Goal: Information Seeking & Learning: Understand process/instructions

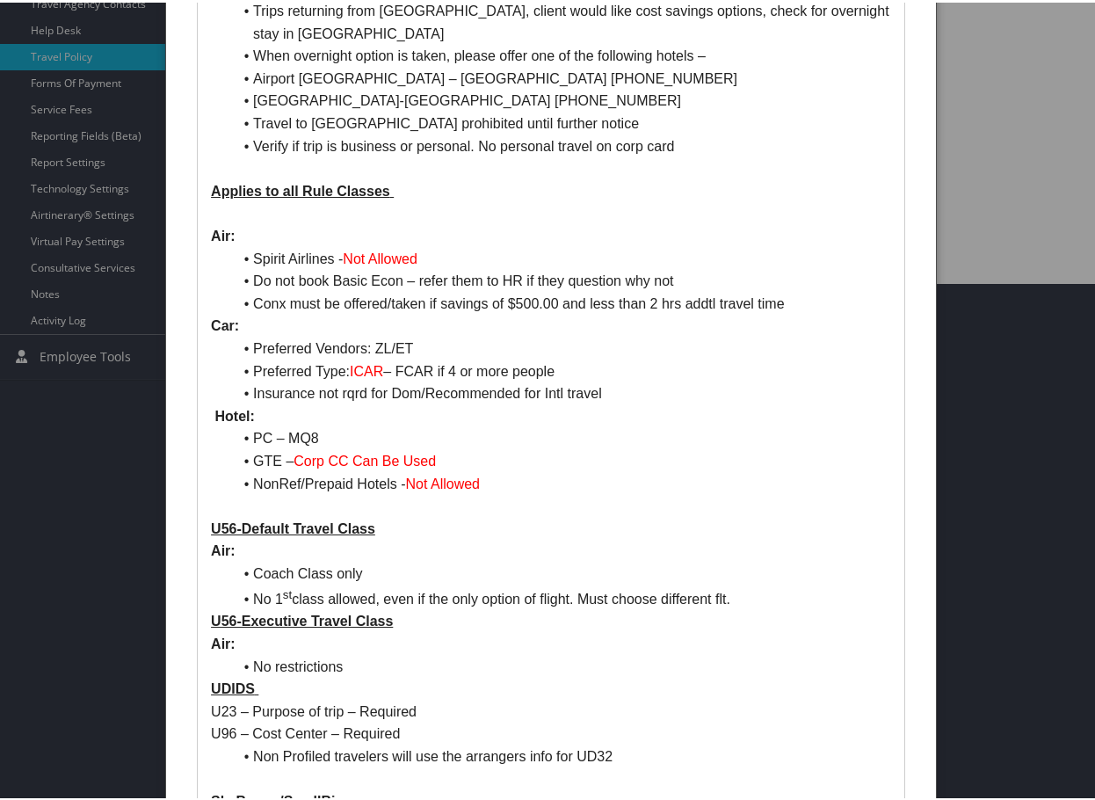
scroll to position [167, 0]
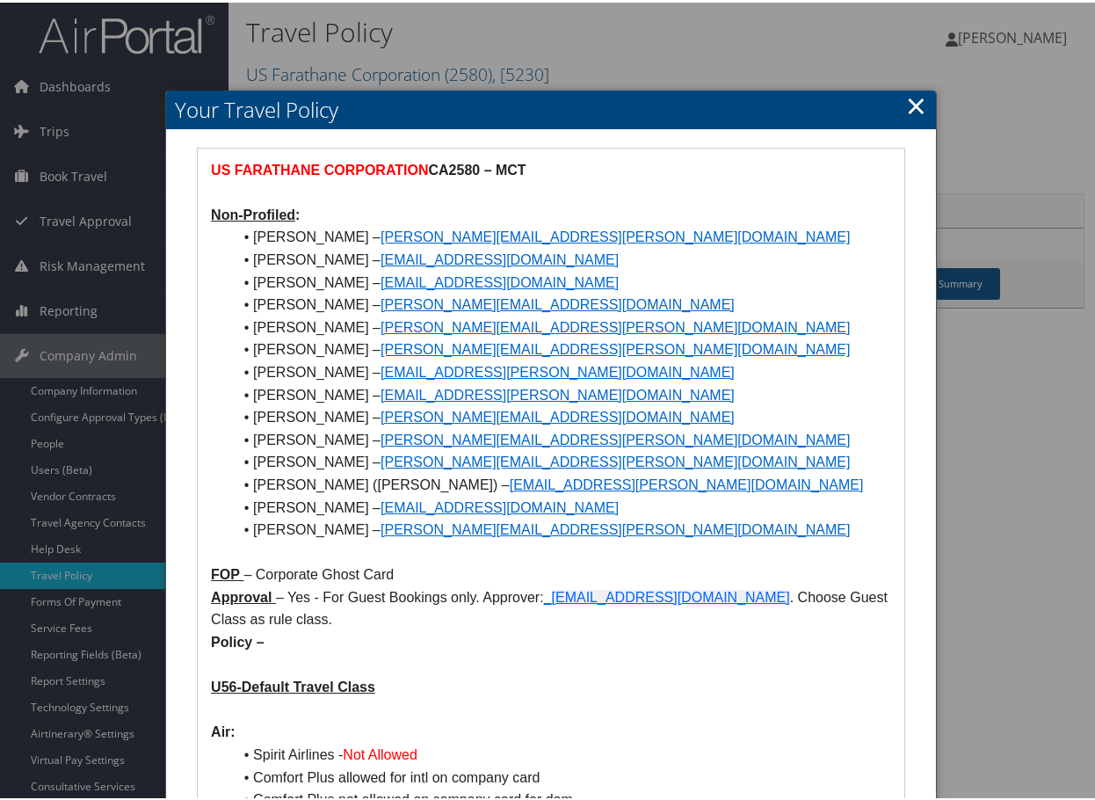
scroll to position [527, 0]
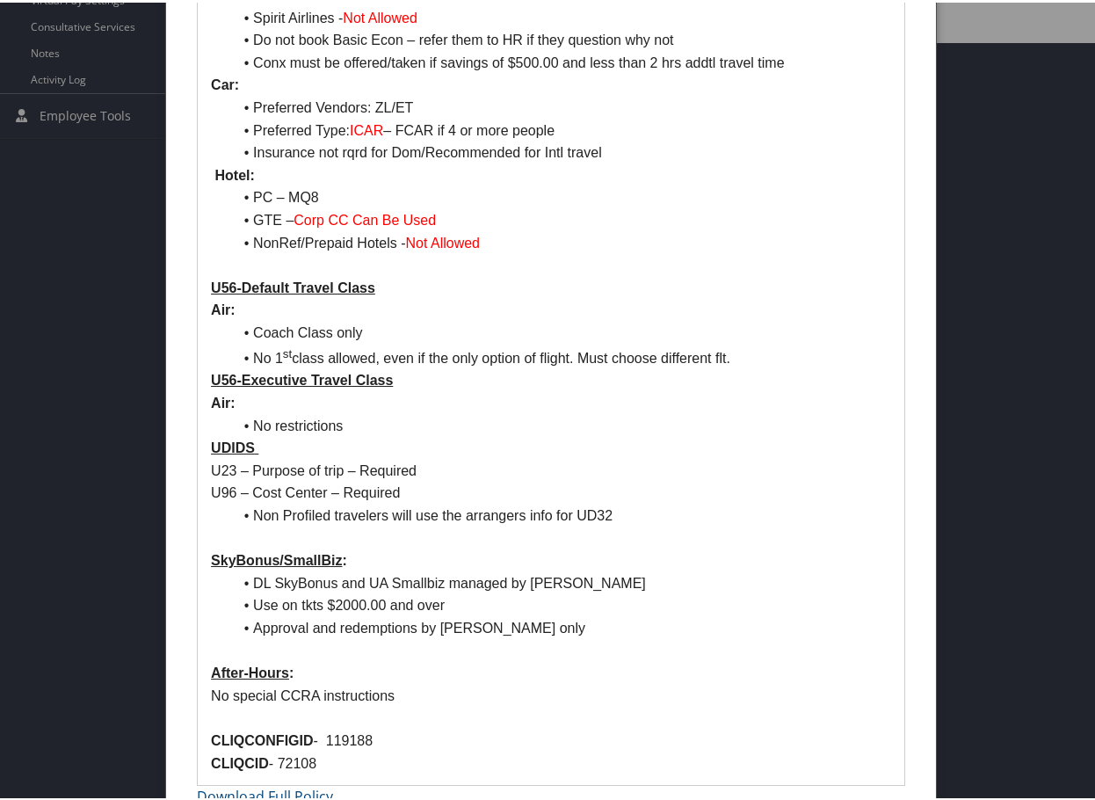
scroll to position [782, 0]
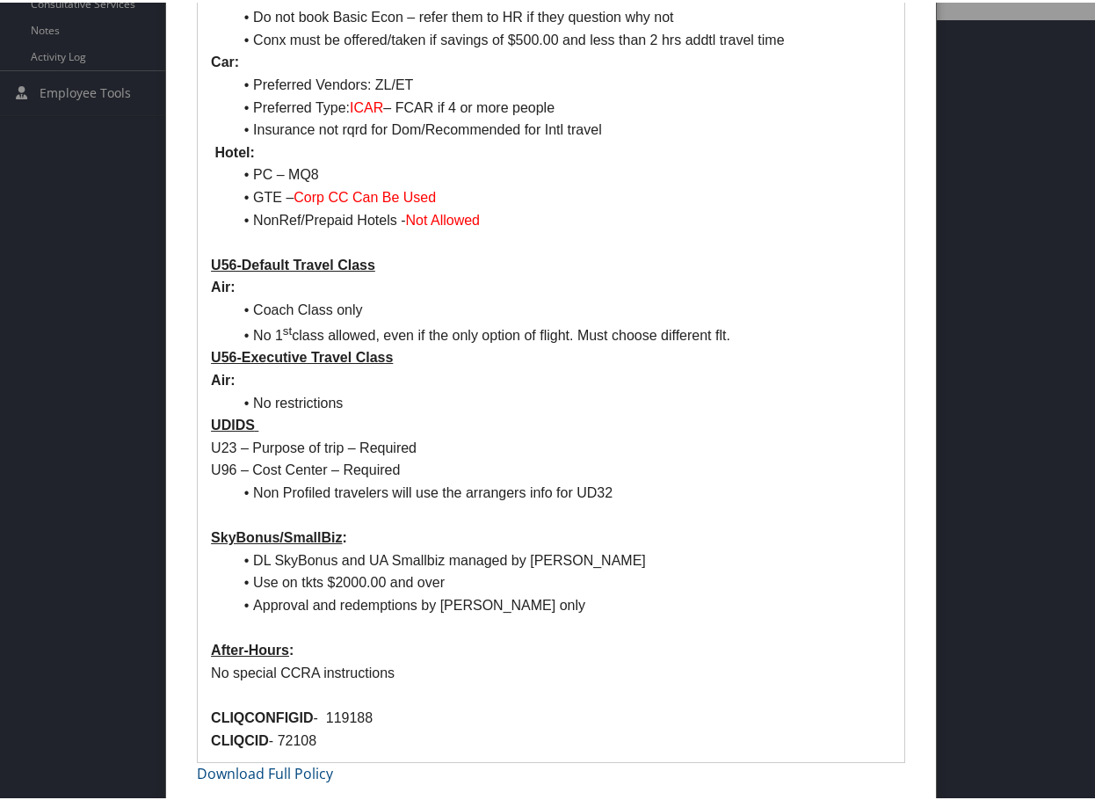
click at [91, 308] on div at bounding box center [551, 400] width 1102 height 800
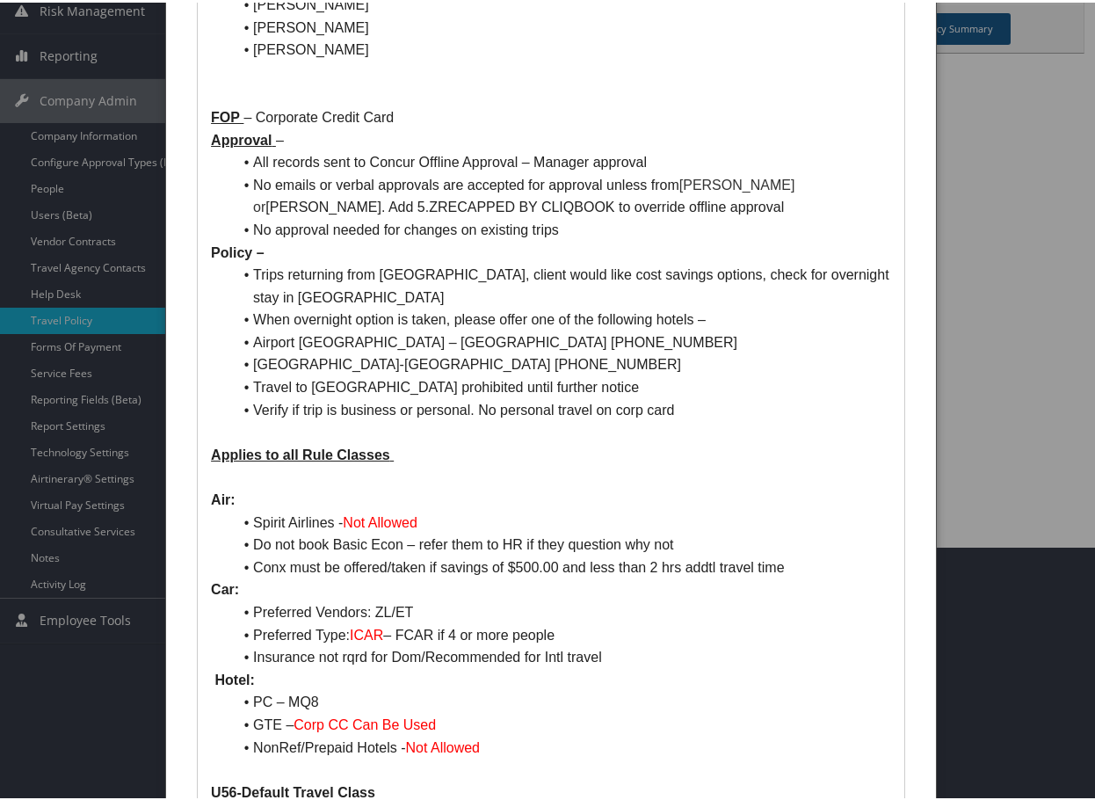
scroll to position [167, 0]
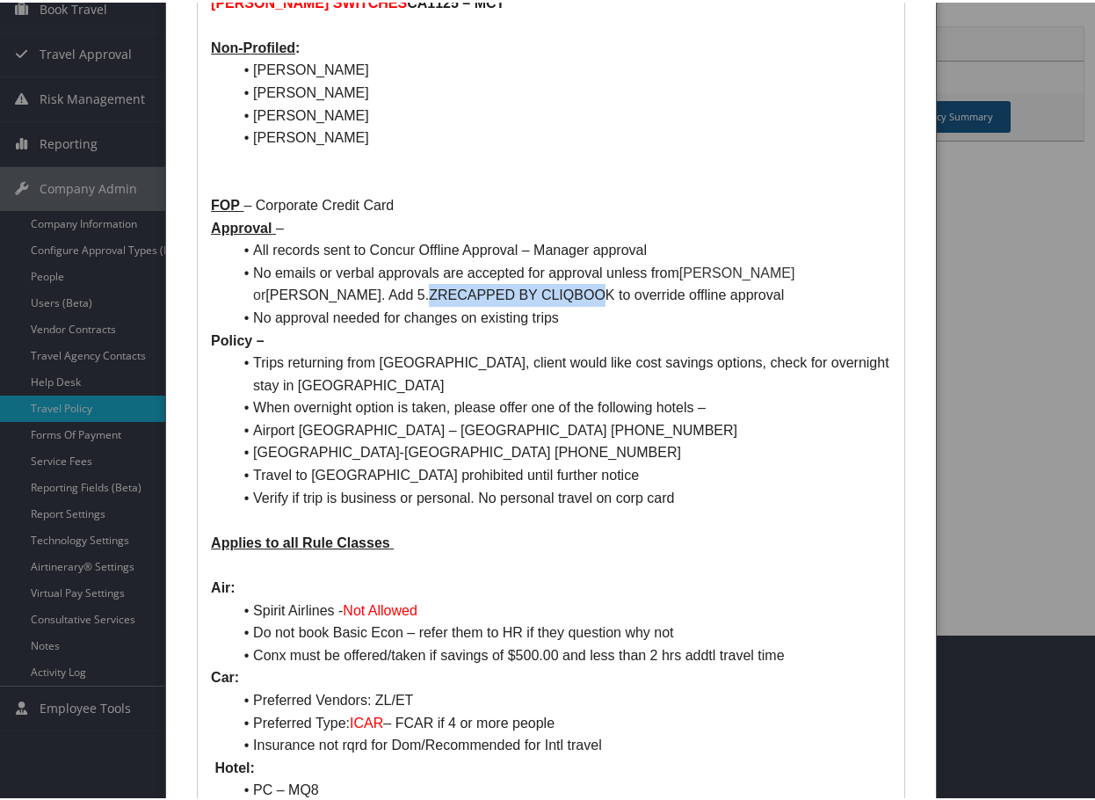
drag, startPoint x: 517, startPoint y: 288, endPoint x: 341, endPoint y: 292, distance: 175.8
click at [341, 292] on li "No emails or verbal approvals are accepted for approval unless from [PERSON_NAM…" at bounding box center [561, 281] width 659 height 45
copy li "RECAPPED BY CLIQBOOK"
click at [947, 494] on div at bounding box center [551, 400] width 1102 height 800
